Goal: Task Accomplishment & Management: Manage account settings

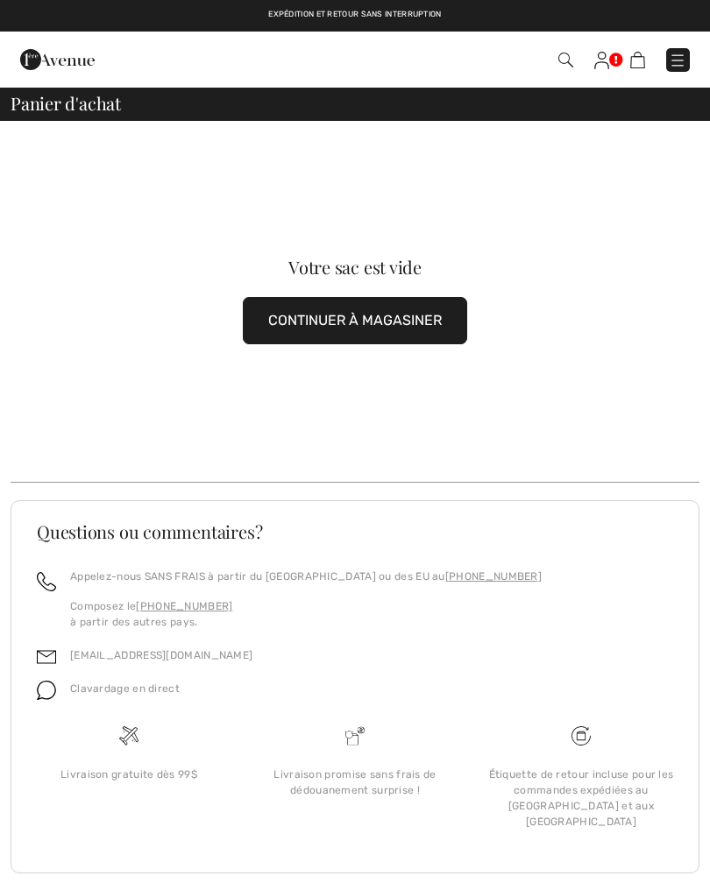
click at [688, 48] on link at bounding box center [678, 60] width 24 height 24
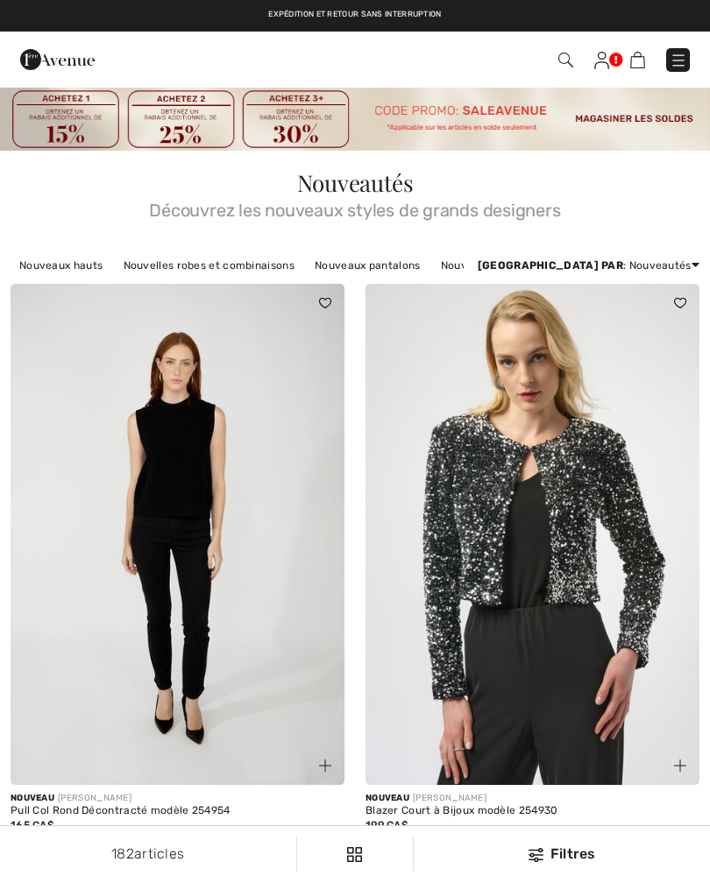
checkbox input "true"
click at [565, 54] on img at bounding box center [565, 60] width 15 height 15
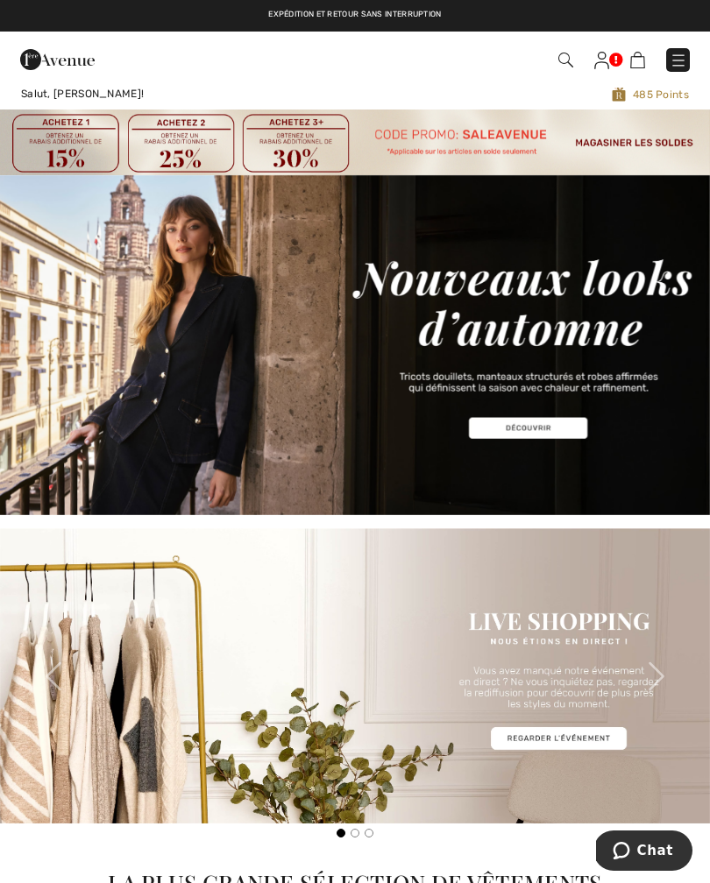
click at [536, 428] on img at bounding box center [355, 345] width 710 height 340
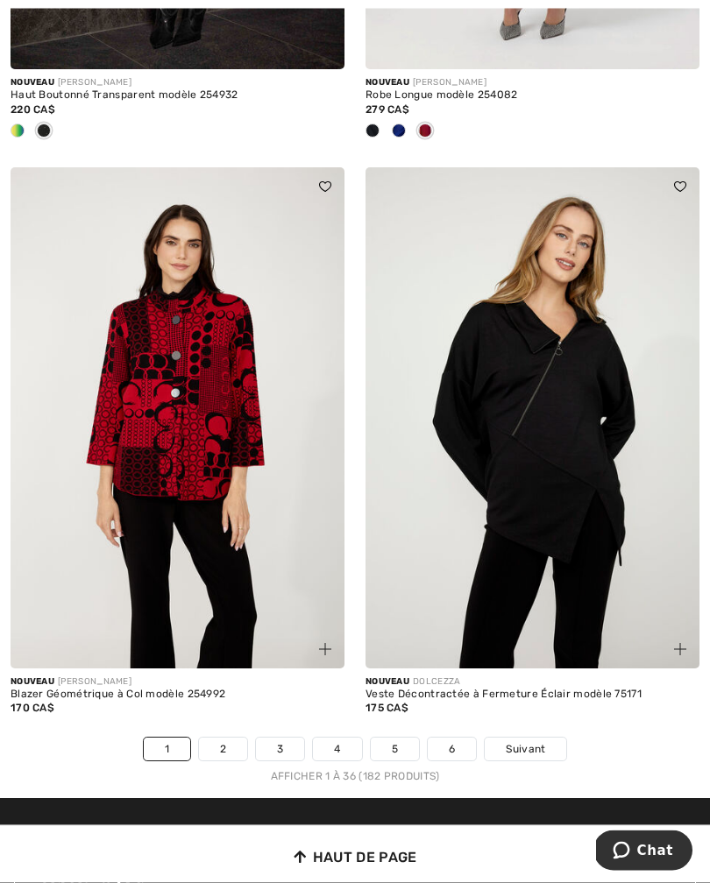
scroll to position [10256, 0]
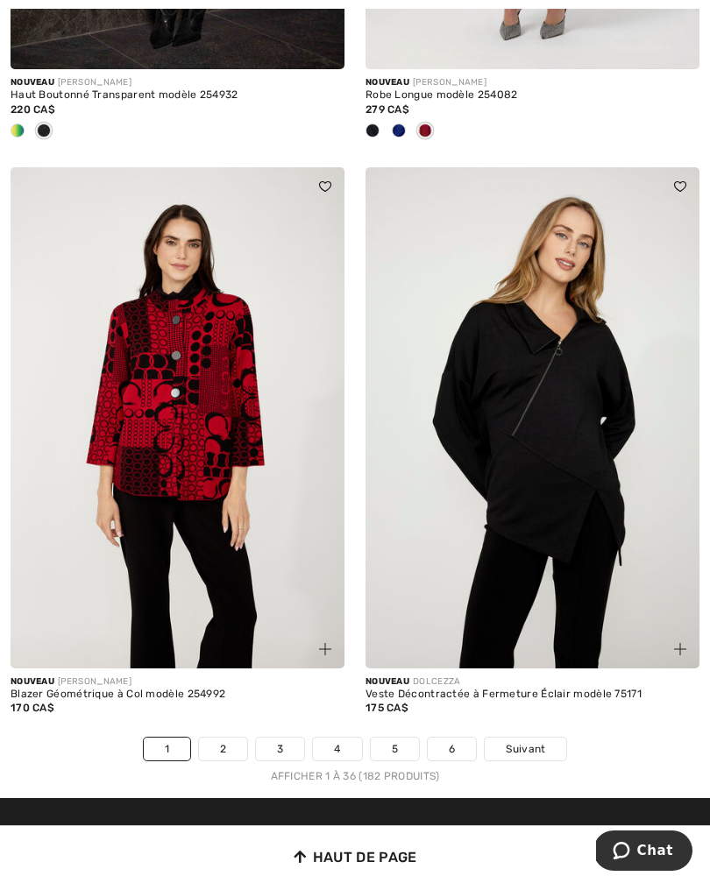
click at [223, 748] on link "2" at bounding box center [223, 749] width 48 height 23
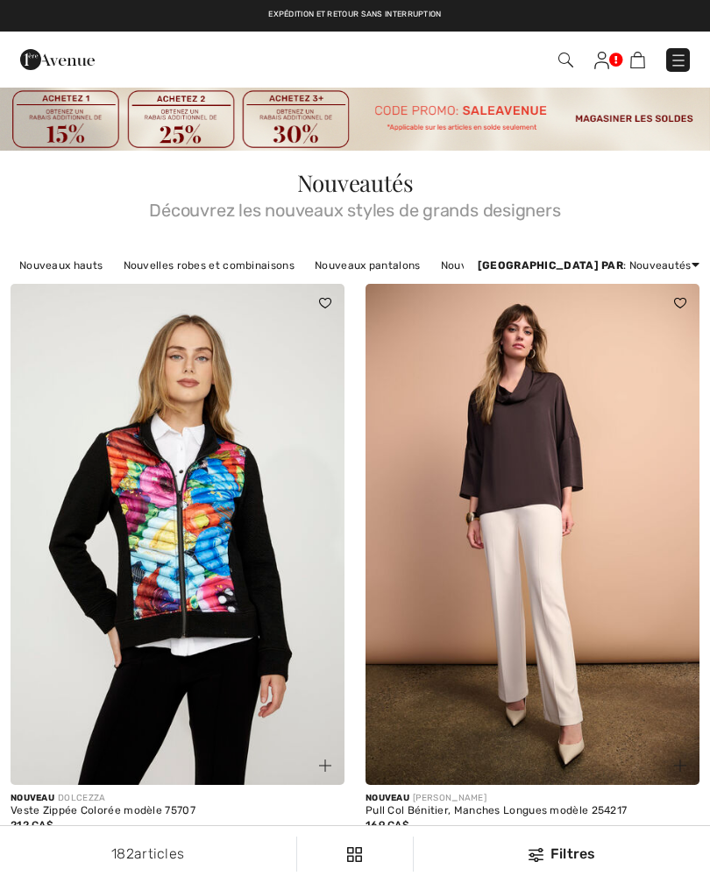
checkbox input "true"
click at [608, 55] on img at bounding box center [601, 61] width 15 height 18
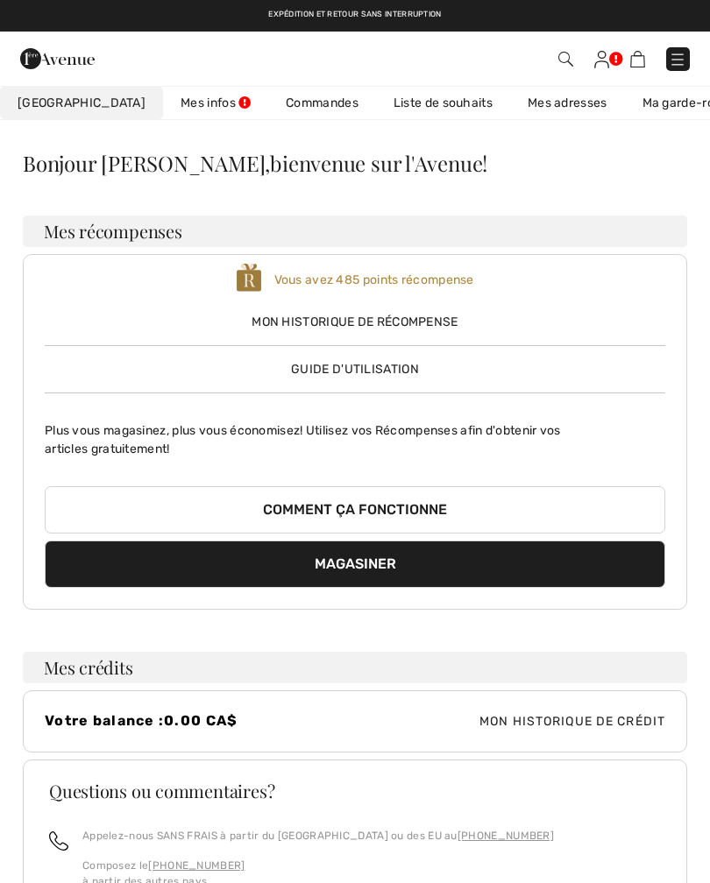
click at [274, 106] on link "Commandes" at bounding box center [322, 103] width 108 height 32
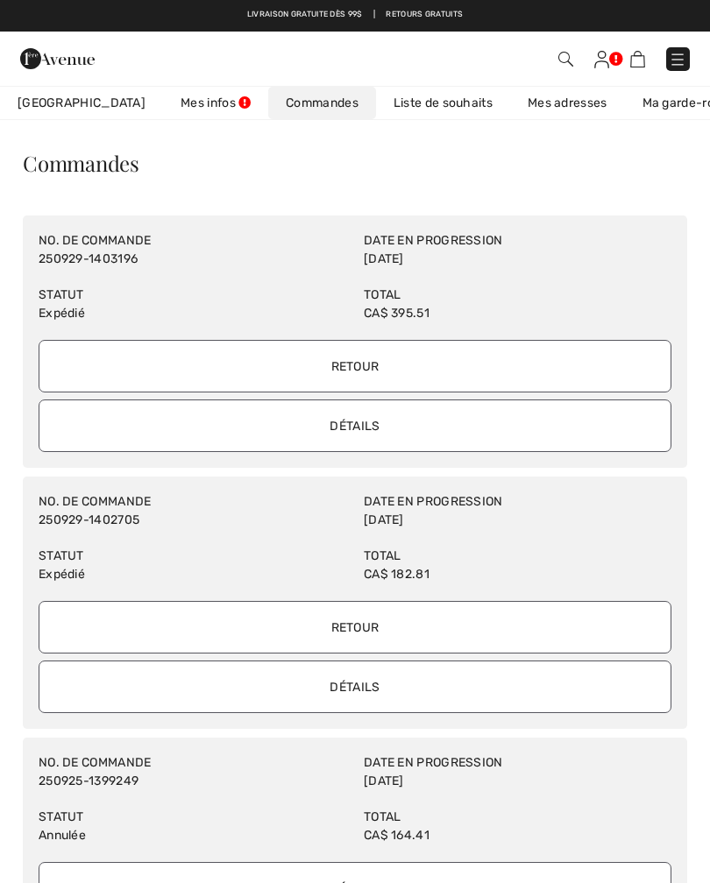
click at [352, 371] on input "Retour" at bounding box center [355, 366] width 632 height 53
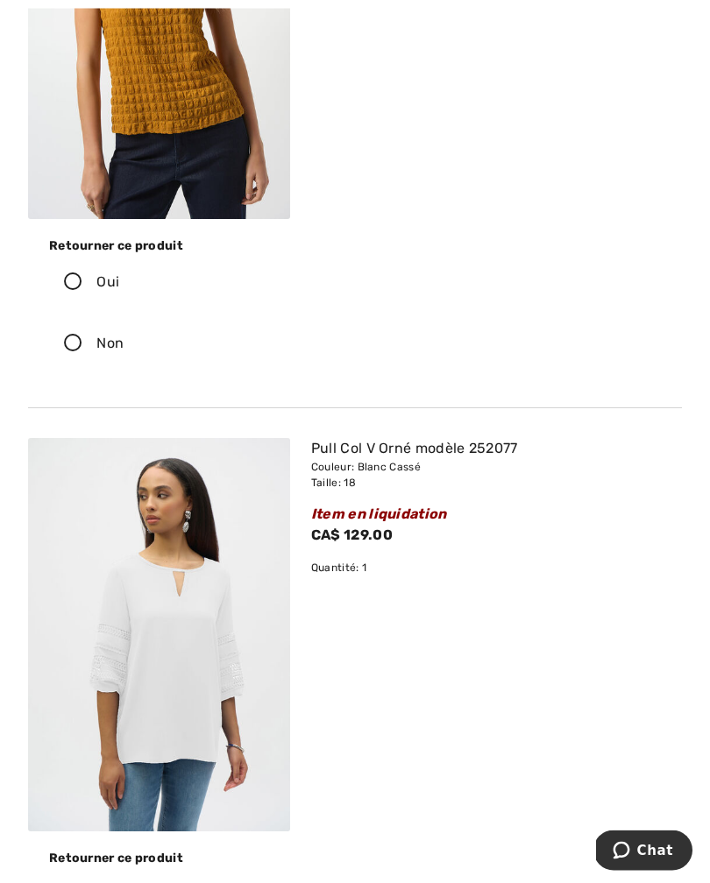
click at [81, 346] on icon at bounding box center [73, 344] width 46 height 18
click at [124, 346] on input "Non" at bounding box center [129, 344] width 11 height 53
radio input "true"
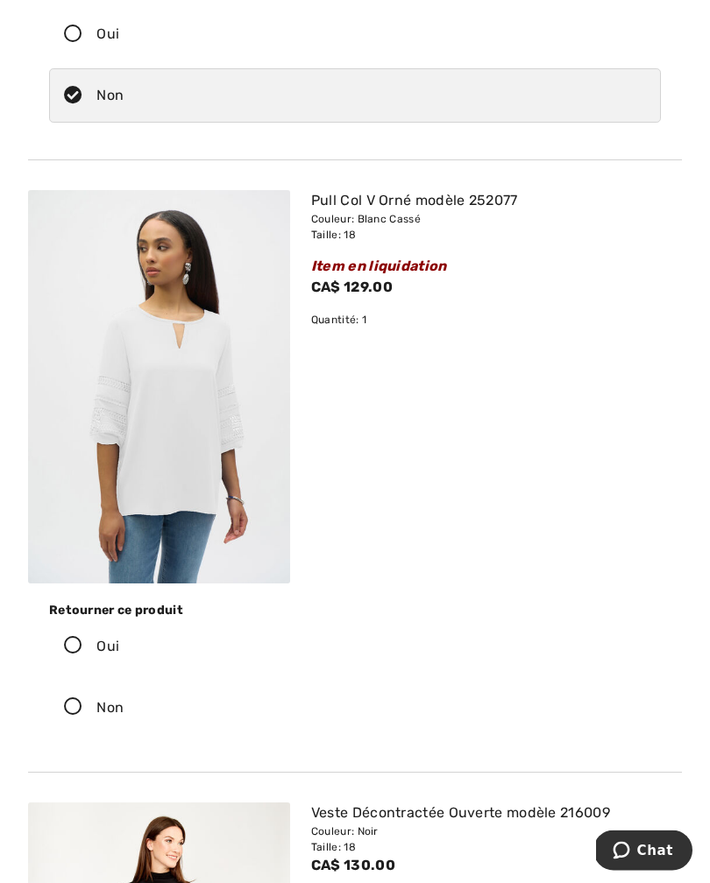
scroll to position [720, 0]
click at [76, 655] on icon at bounding box center [73, 646] width 46 height 18
click at [119, 655] on input "Oui" at bounding box center [124, 646] width 11 height 53
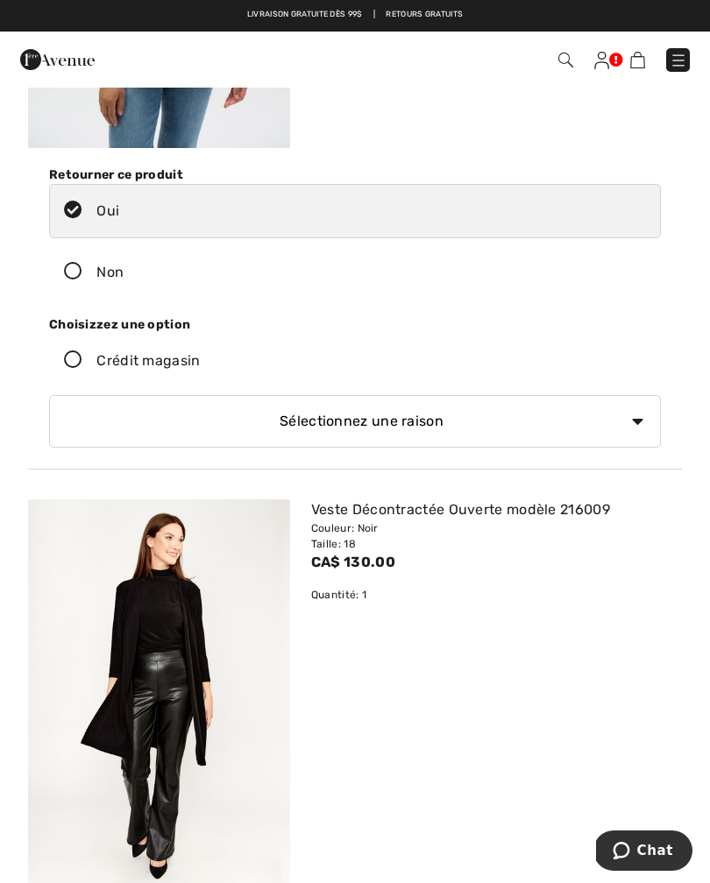
scroll to position [1154, 0]
click at [225, 420] on select "Sélectionnez une raison Mauvaise taille/article reçu Ma commande est arrivée tr…" at bounding box center [354, 422] width 611 height 53
select select "4"
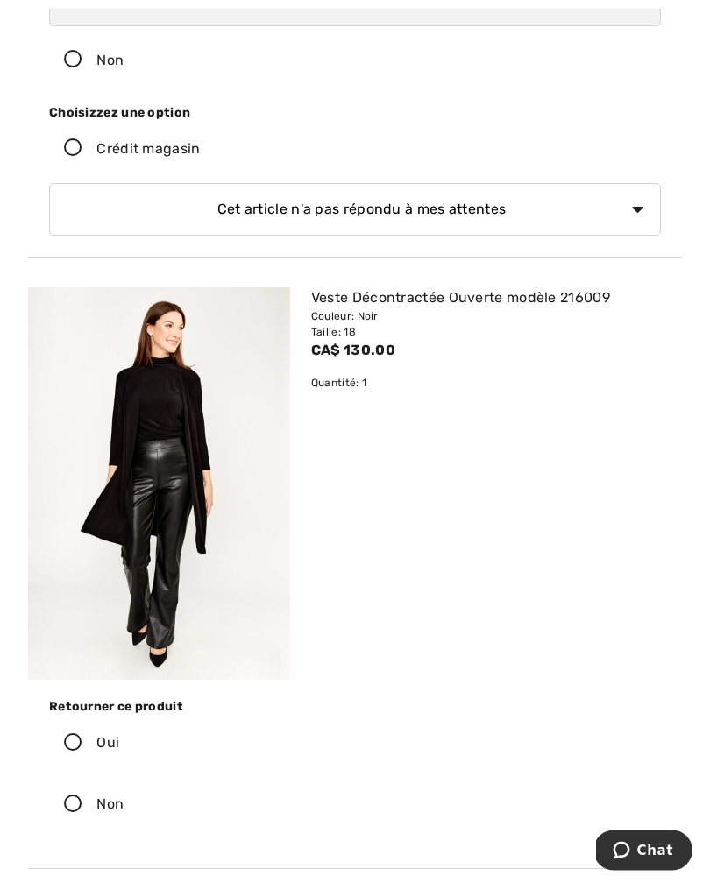
scroll to position [1373, 0]
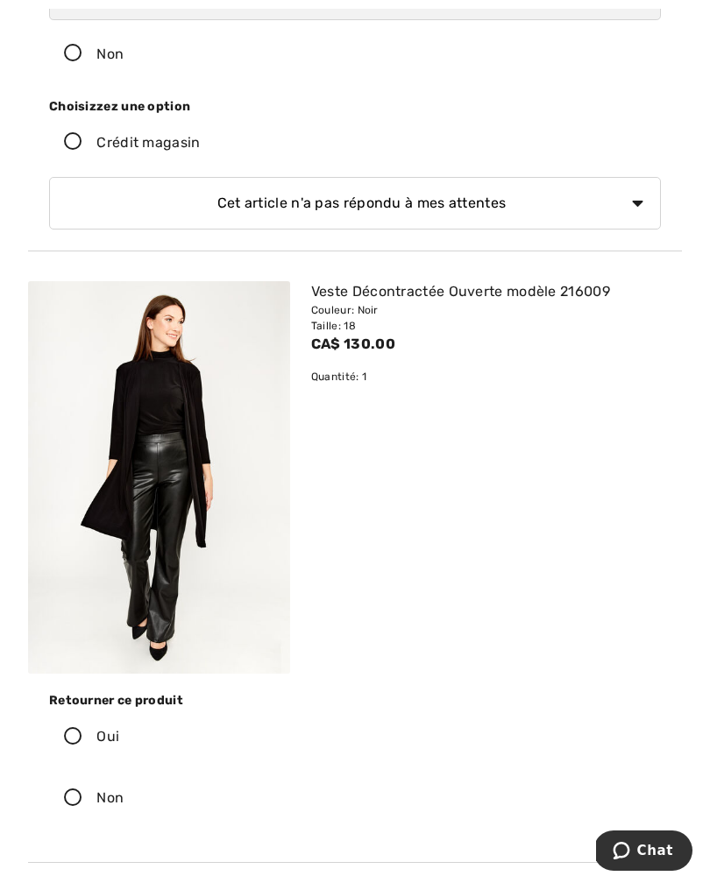
click at [84, 802] on icon at bounding box center [73, 798] width 46 height 18
click at [124, 802] on input "Non" at bounding box center [129, 798] width 11 height 53
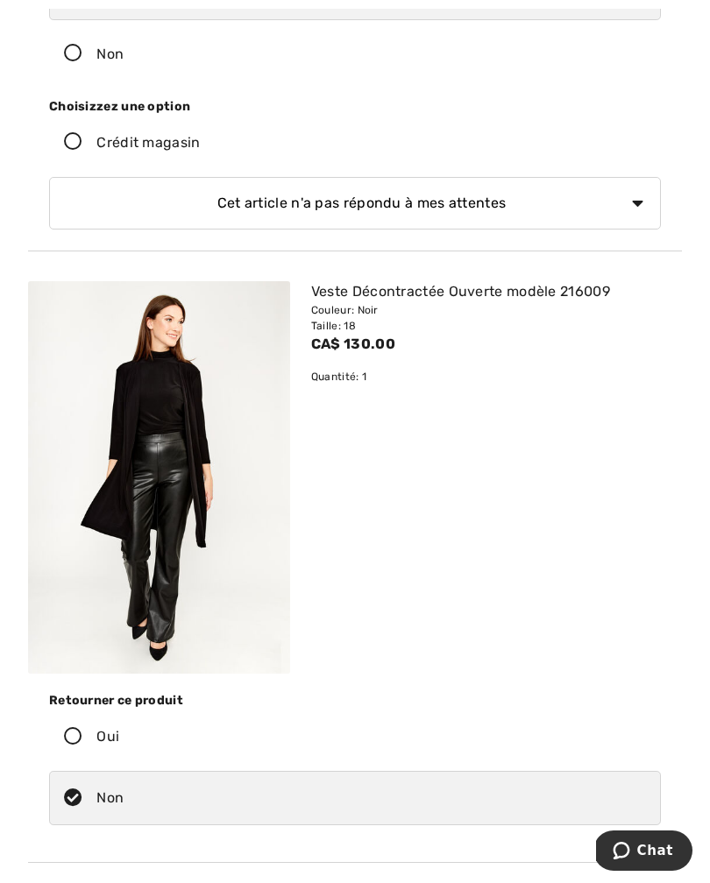
radio input "true"
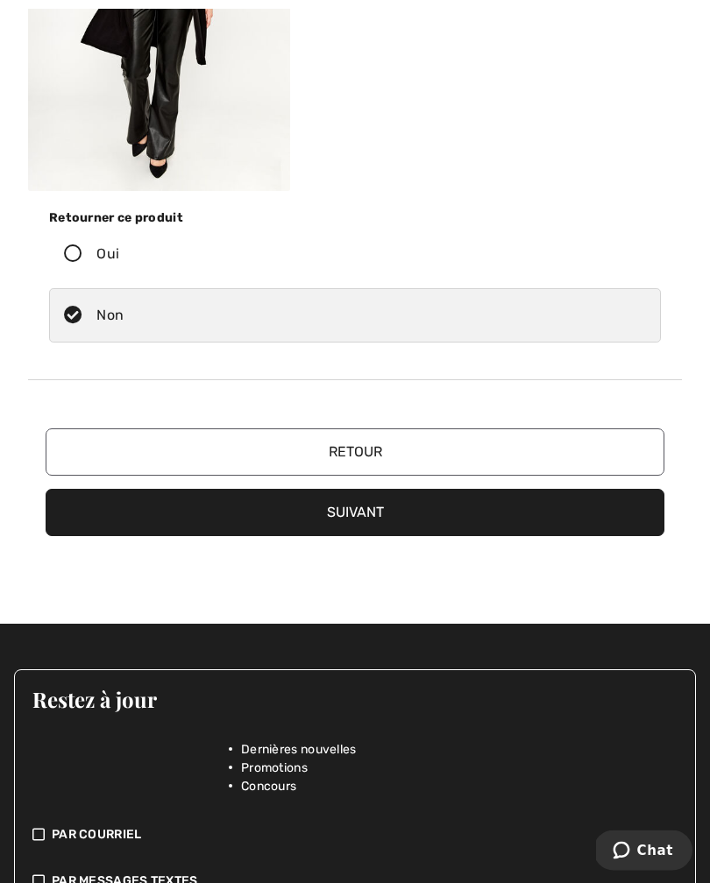
scroll to position [1856, 0]
click at [363, 505] on button "Suivant" at bounding box center [355, 512] width 618 height 47
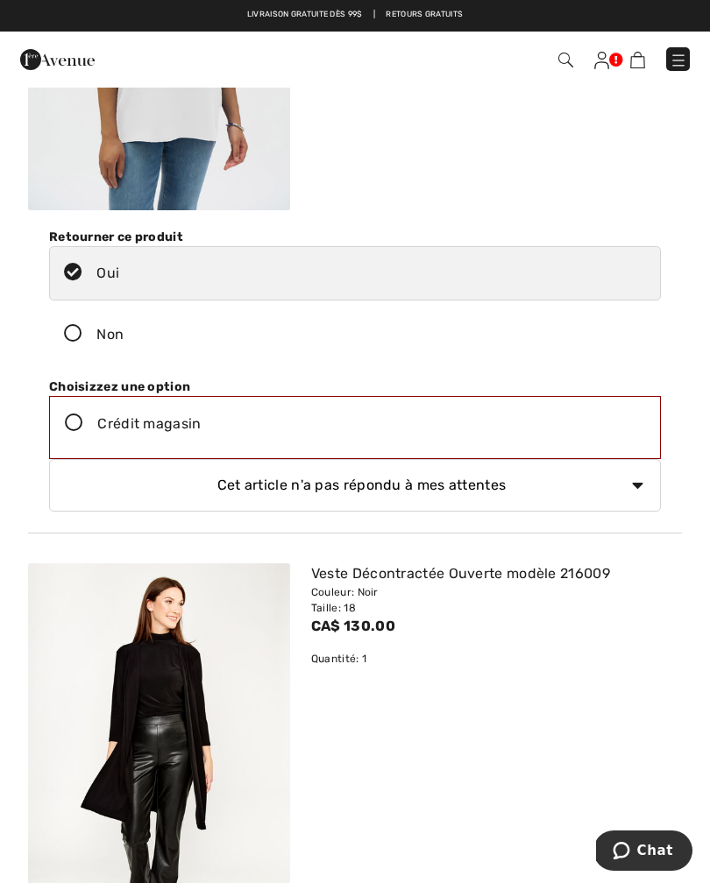
scroll to position [1094, 0]
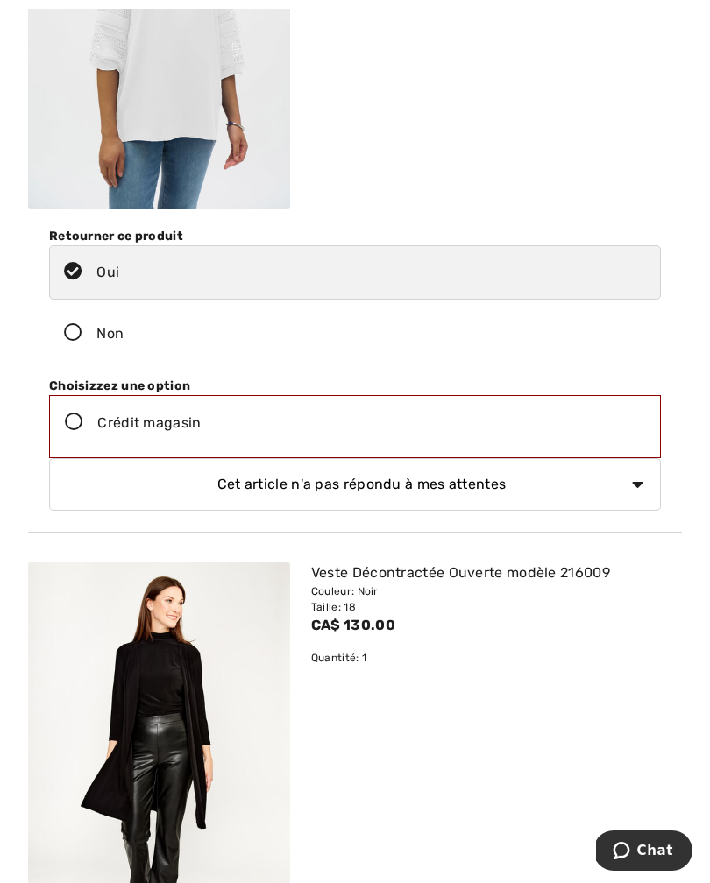
click at [91, 446] on label "Crédit magasin" at bounding box center [355, 423] width 610 height 54
click at [201, 446] on input "Crédit magasin" at bounding box center [206, 423] width 11 height 53
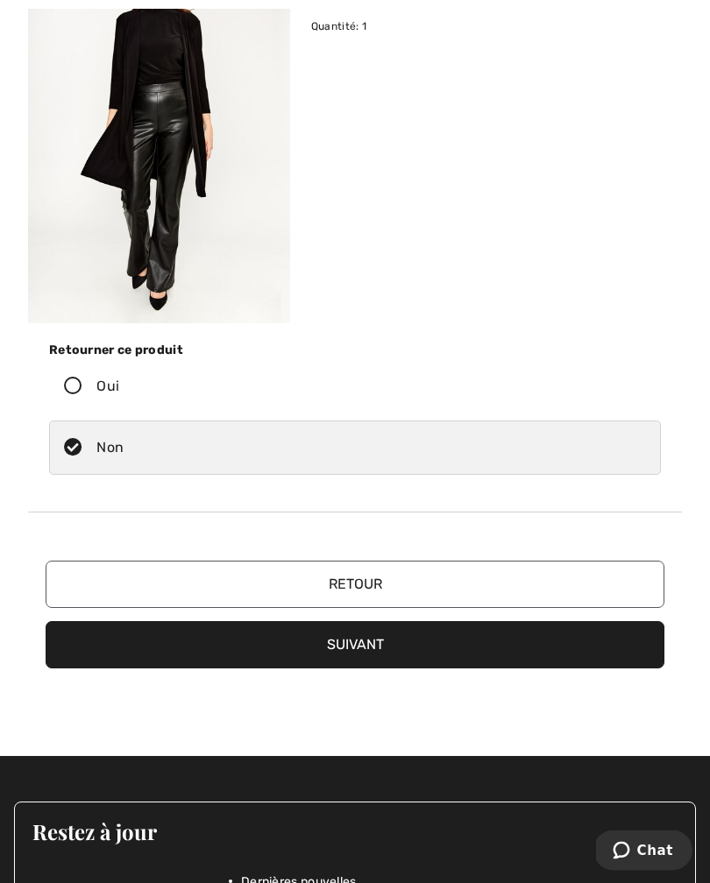
click at [363, 639] on button "Suivant" at bounding box center [355, 645] width 618 height 47
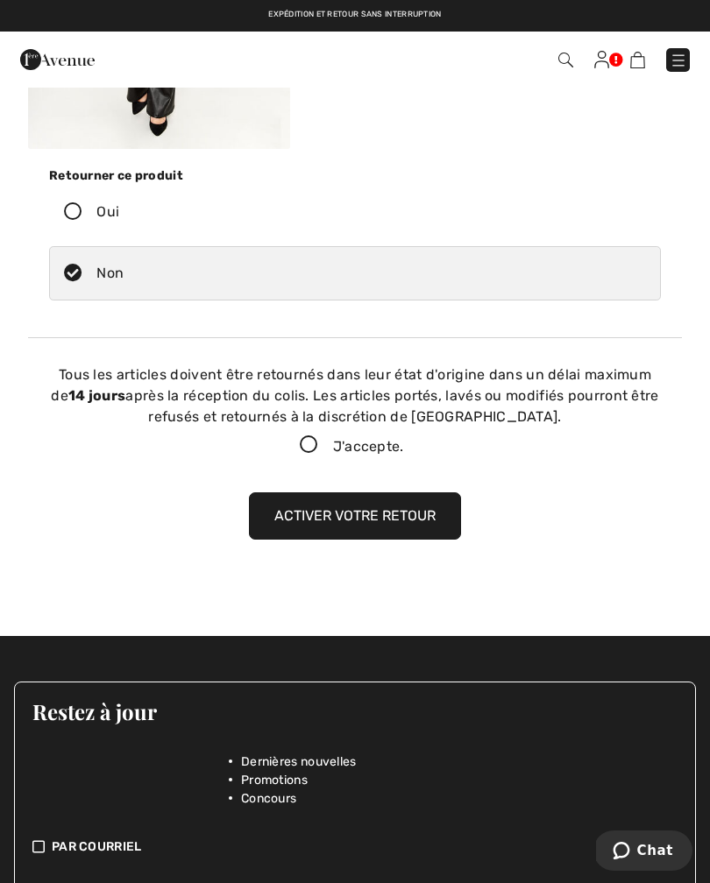
scroll to position [1890, 0]
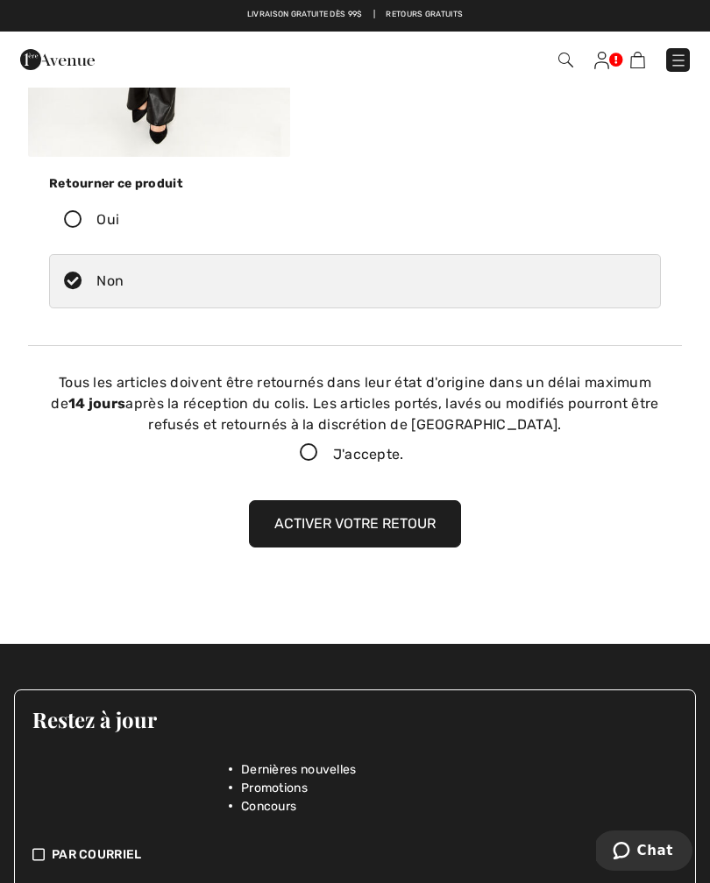
click at [314, 459] on icon at bounding box center [309, 453] width 46 height 18
click at [404, 459] on input "J'accepte." at bounding box center [409, 453] width 11 height 11
checkbox input "true"
click at [351, 520] on button "Activer votre retour" at bounding box center [355, 523] width 212 height 47
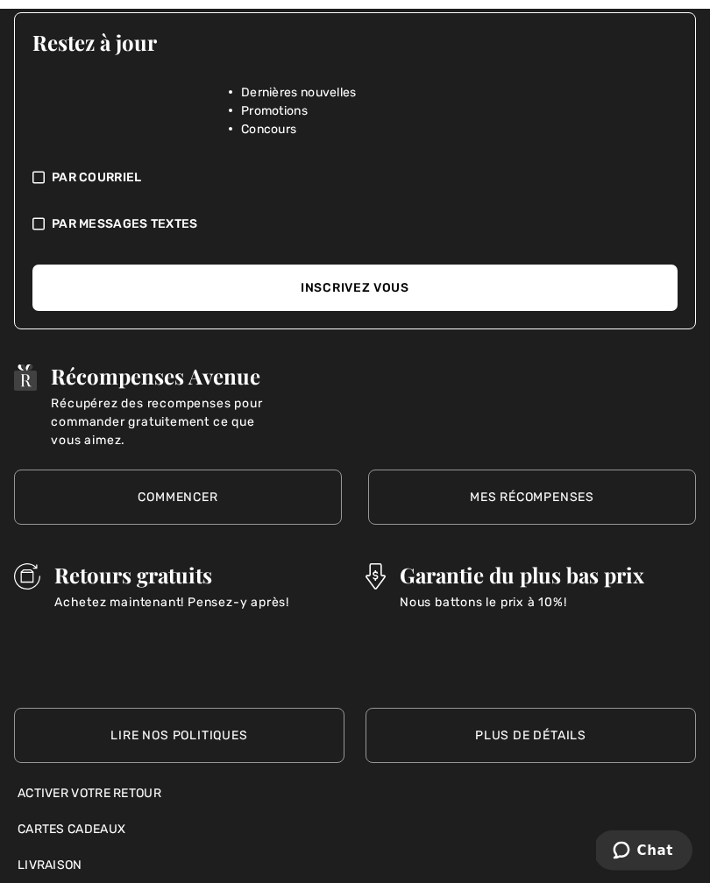
scroll to position [1285, 0]
click at [538, 470] on link "Mes récompenses" at bounding box center [532, 497] width 328 height 55
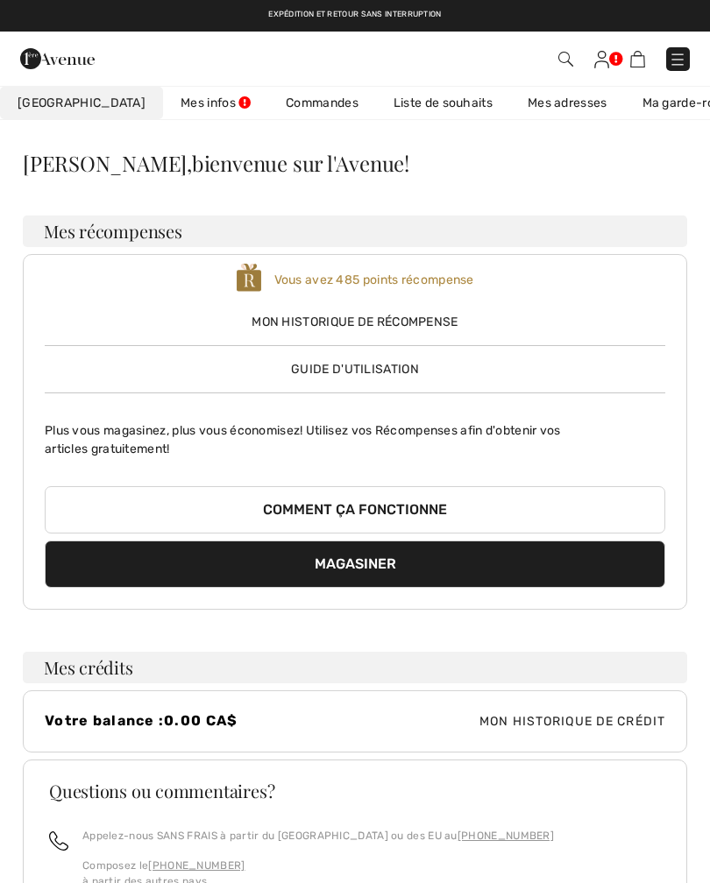
click at [432, 313] on span "Mon historique de récompense" at bounding box center [355, 322] width 620 height 18
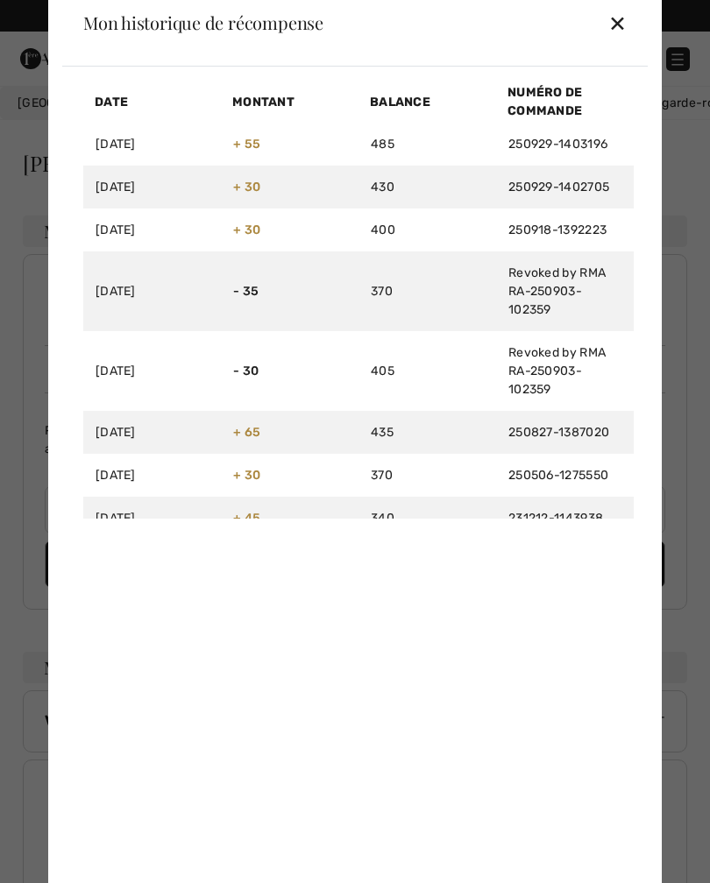
scroll to position [25, 0]
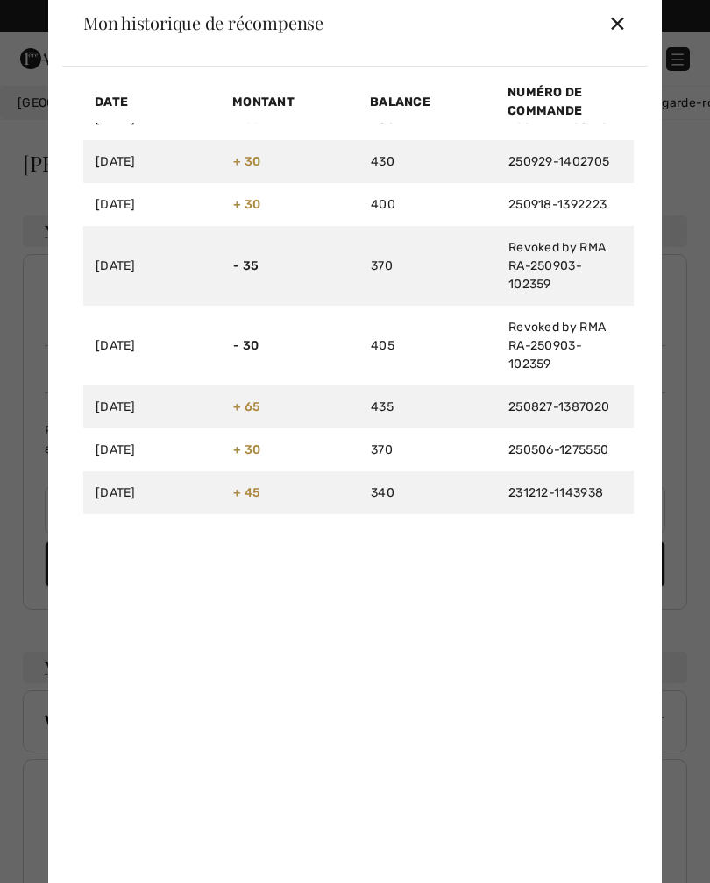
click at [614, 15] on div "✕" at bounding box center [617, 22] width 18 height 37
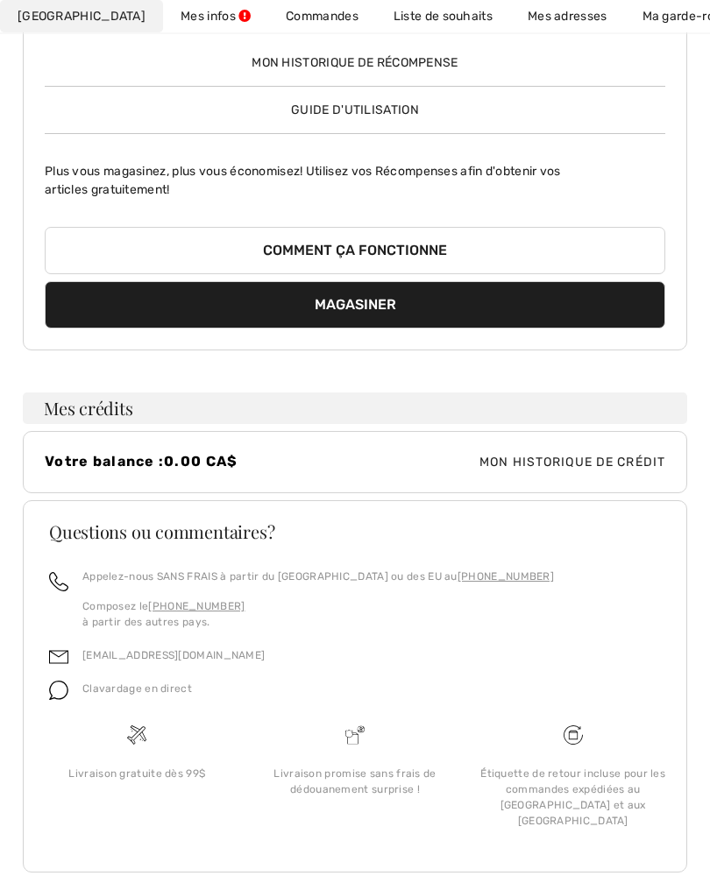
scroll to position [251, 0]
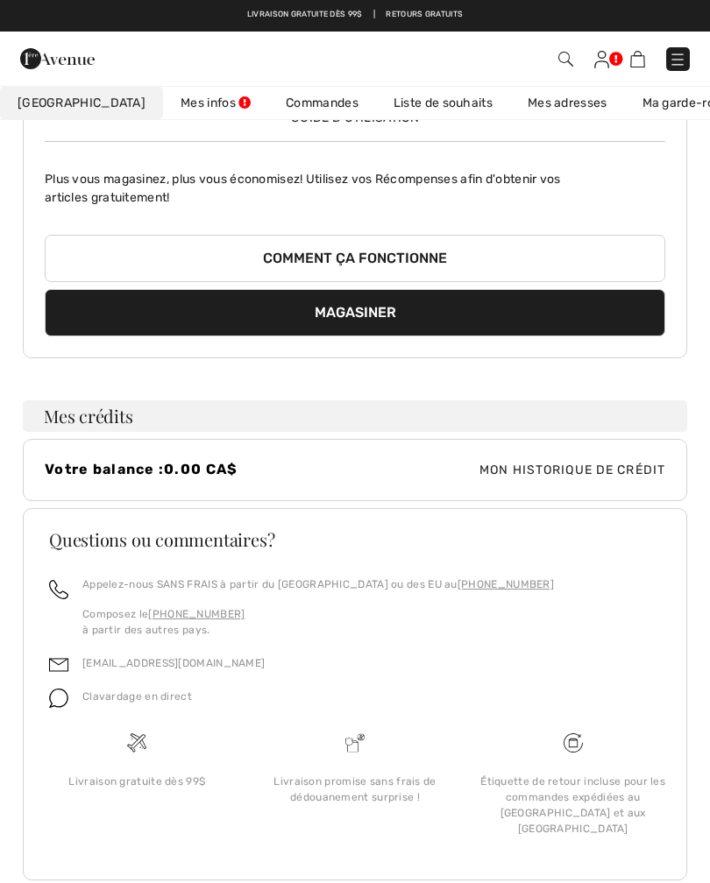
click at [327, 609] on p "Composez le [PHONE_NUMBER] à partir des autres pays." at bounding box center [317, 622] width 471 height 32
click at [217, 717] on div "Clavardage en direct" at bounding box center [354, 701] width 611 height 33
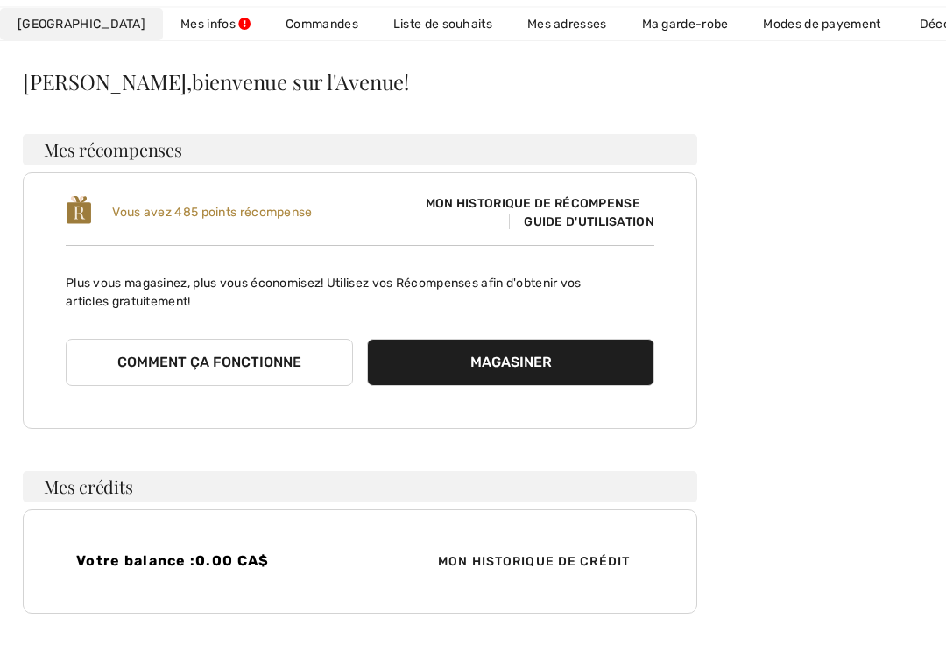
scroll to position [124, 0]
click at [589, 228] on span "Guide d'utilisation" at bounding box center [581, 222] width 145 height 15
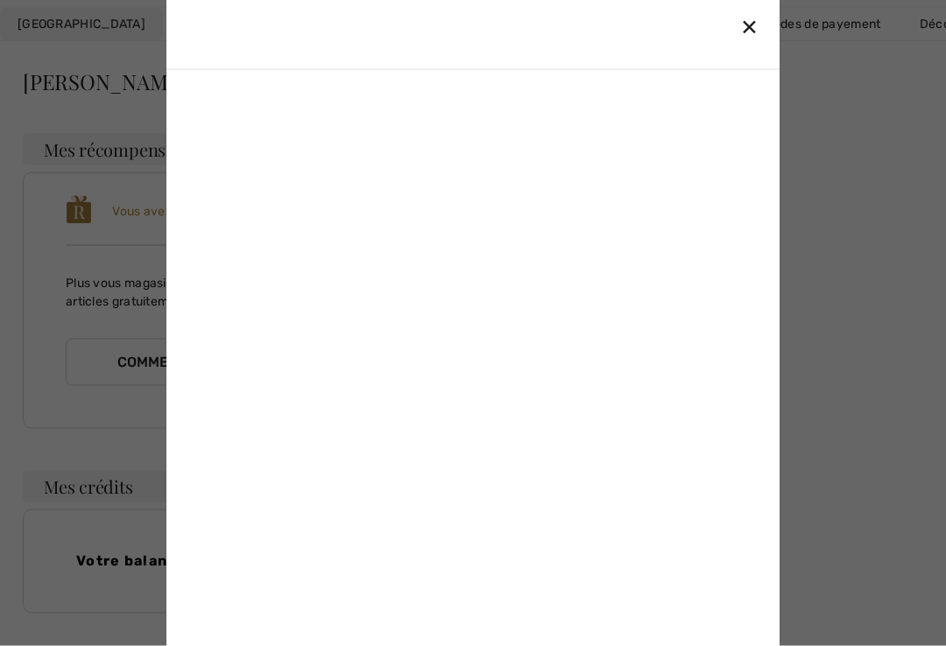
scroll to position [124, 0]
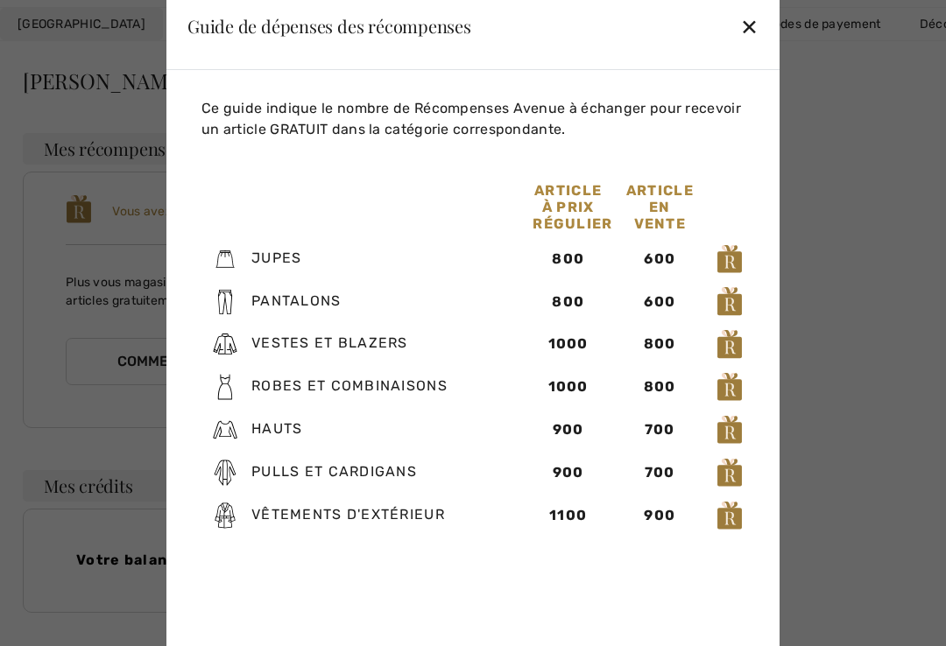
click at [709, 30] on div "✕" at bounding box center [749, 26] width 18 height 37
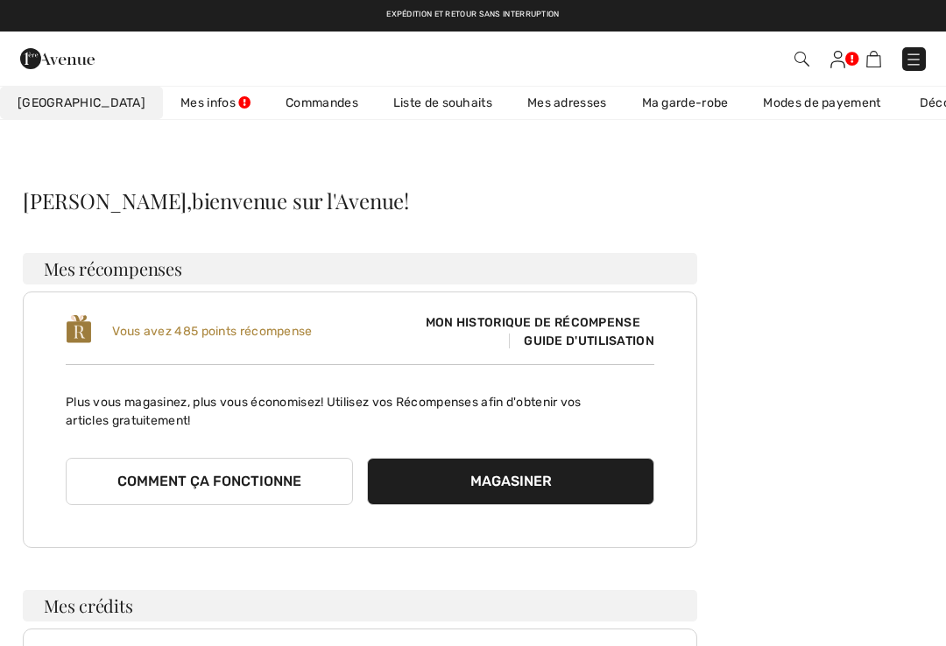
scroll to position [0, 0]
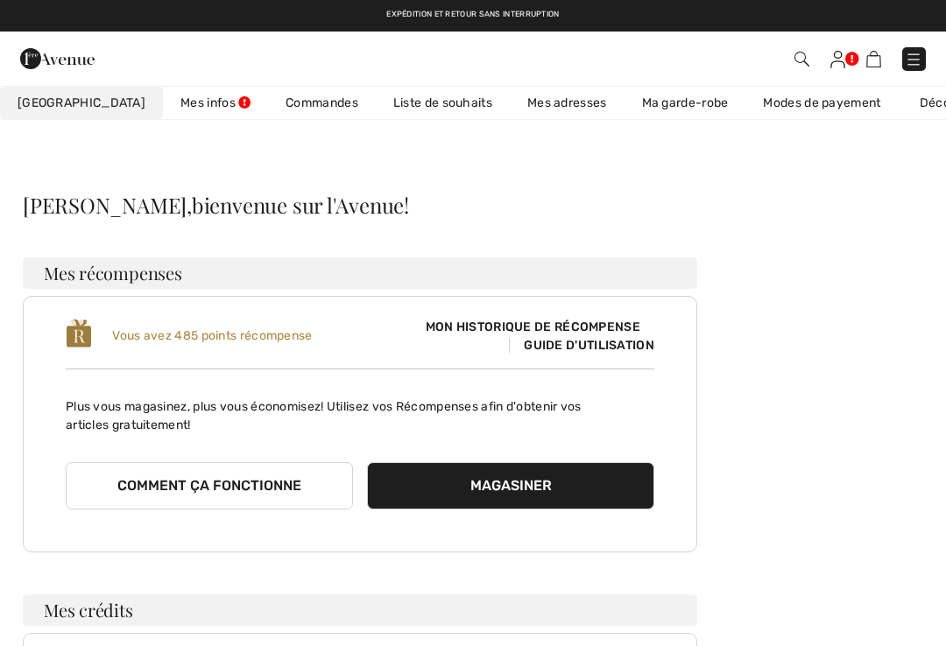
click at [176, 109] on link "Mes infos" at bounding box center [215, 103] width 105 height 32
